Goal: Transaction & Acquisition: Obtain resource

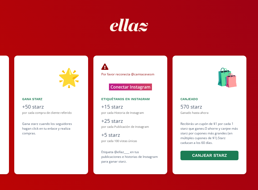
scroll to position [0, 237]
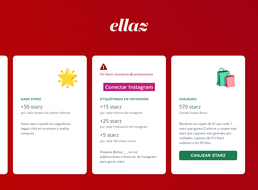
click at [139, 88] on button "Conectar Instagram" at bounding box center [129, 87] width 52 height 8
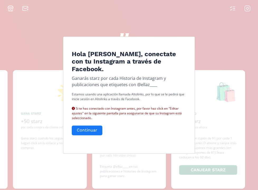
scroll to position [0, 0]
click at [90, 125] on button "Continuar" at bounding box center [87, 130] width 32 height 11
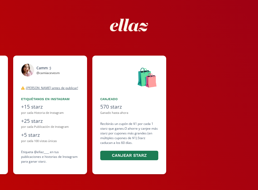
scroll to position [0, 316]
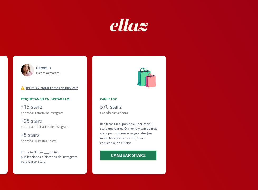
click at [124, 154] on button "Canjear starz" at bounding box center [128, 155] width 58 height 11
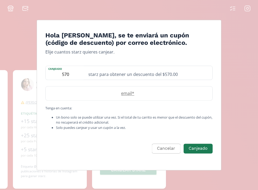
scroll to position [0, 0]
click at [110, 76] on div "starz para obtener un descuento del $570.00" at bounding box center [148, 73] width 127 height 14
click at [97, 114] on small "Tenga en cuenta: Un bono solo se puede utilizar una vez. Si el total de tu carr…" at bounding box center [128, 118] width 167 height 25
click at [163, 150] on button "Cancelar" at bounding box center [165, 148] width 30 height 11
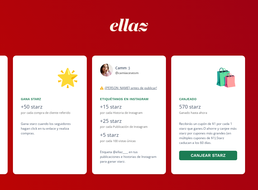
scroll to position [15, 0]
click at [169, 109] on div "Camm :) @ camiacevesm desconectado ¡Lea antes de publicar! Tanto para publicaci…" at bounding box center [131, 115] width 79 height 119
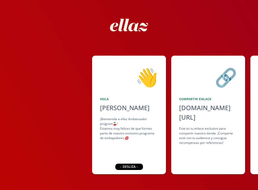
scroll to position [15, 0]
click at [127, 169] on div "← desliza →" at bounding box center [129, 167] width 28 height 6
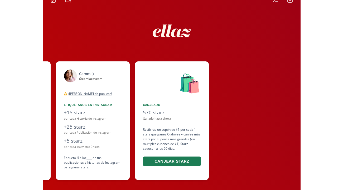
scroll to position [0, 316]
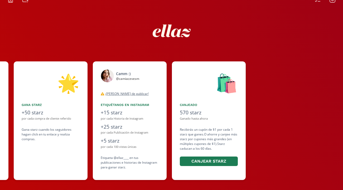
scroll to position [0, 237]
